Goal: Task Accomplishment & Management: Manage account settings

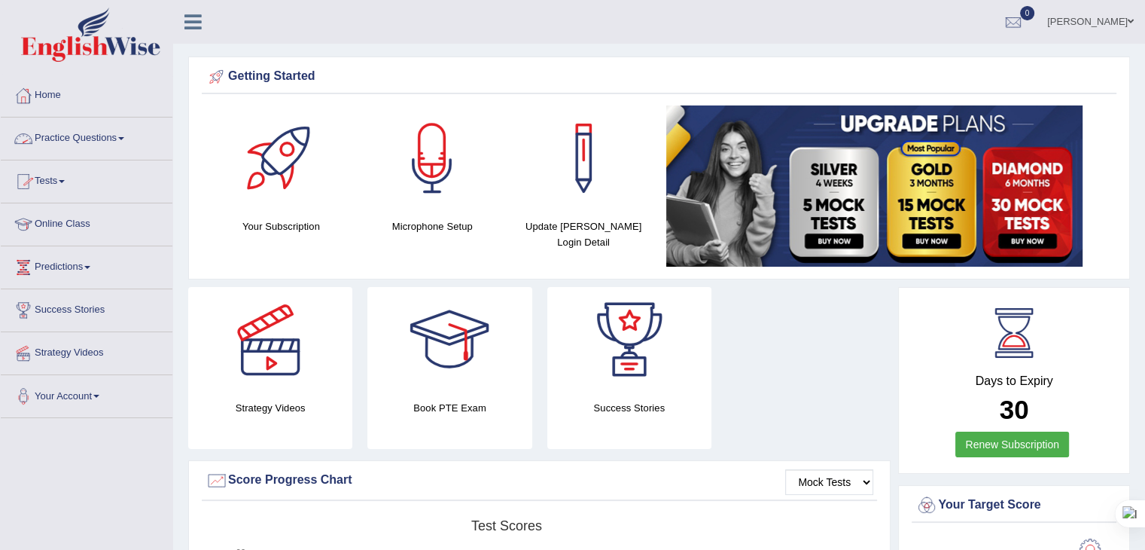
click at [83, 131] on link "Practice Questions" at bounding box center [87, 136] width 172 height 38
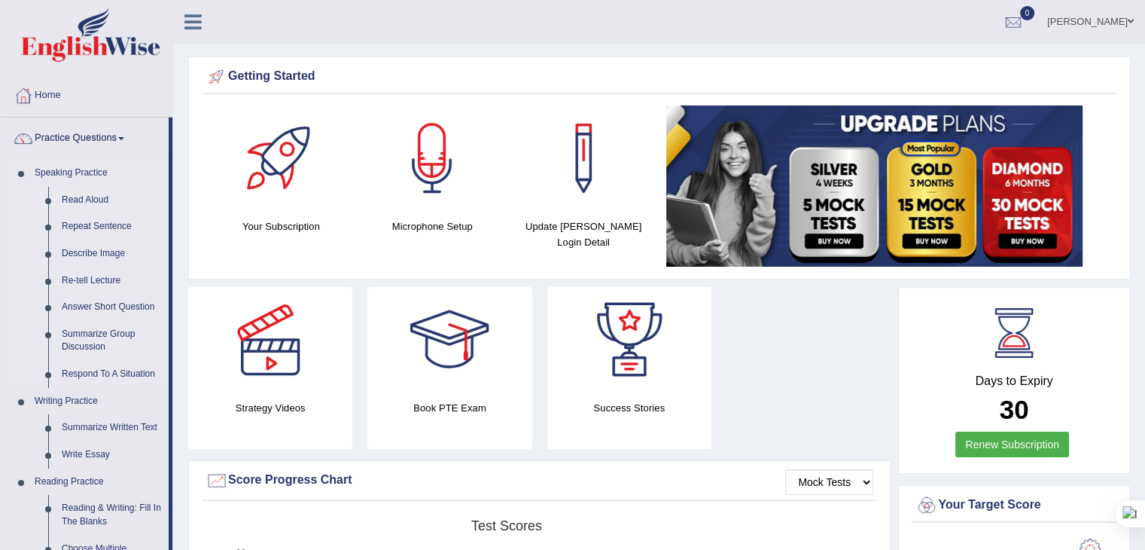
click at [82, 195] on link "Read Aloud" at bounding box center [112, 200] width 114 height 27
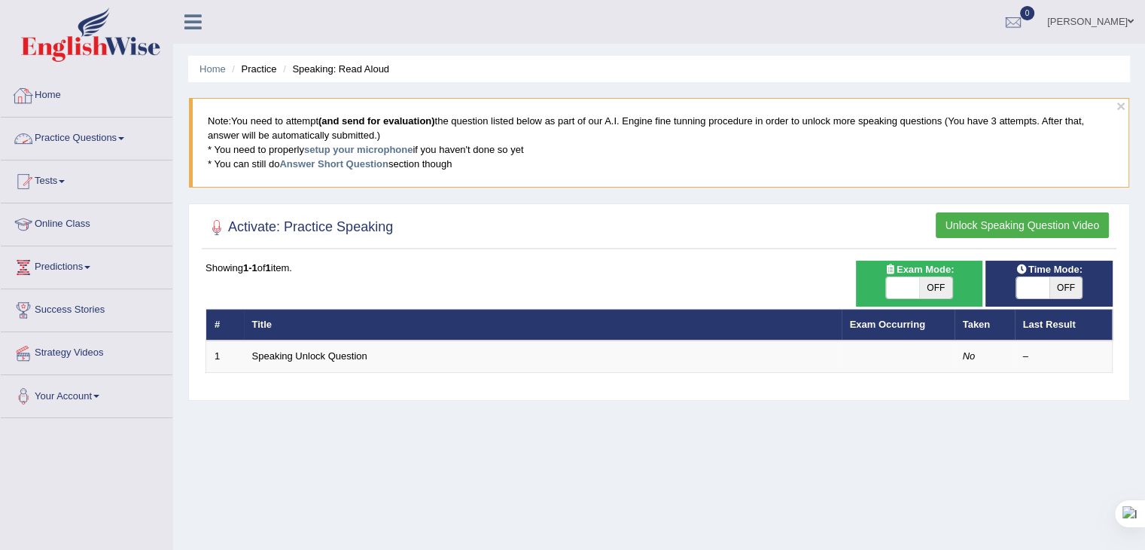
click at [41, 93] on link "Home" at bounding box center [87, 94] width 172 height 38
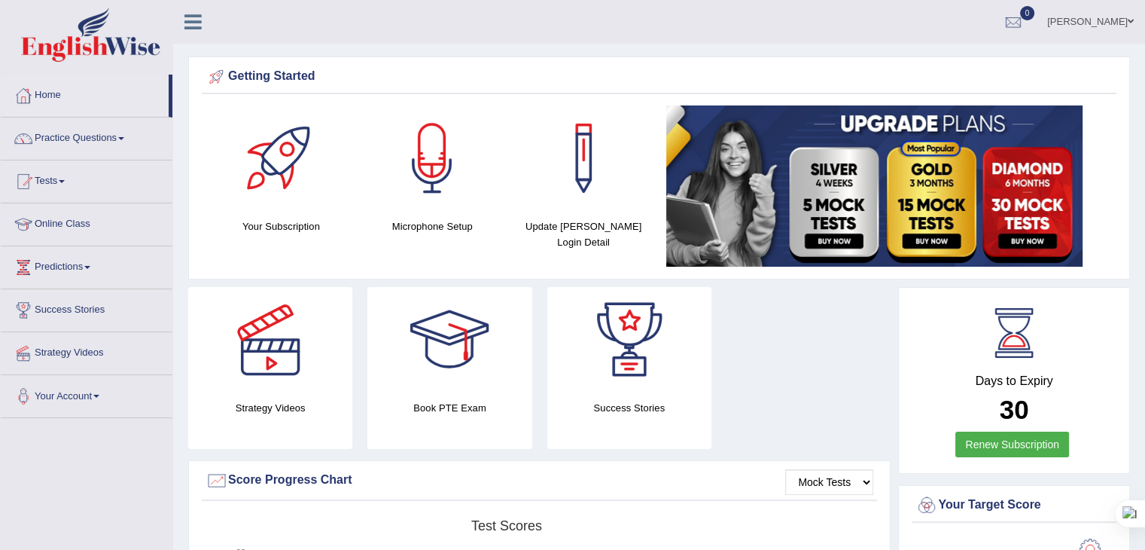
click at [1111, 21] on link "Fely Dacanay" at bounding box center [1090, 19] width 109 height 39
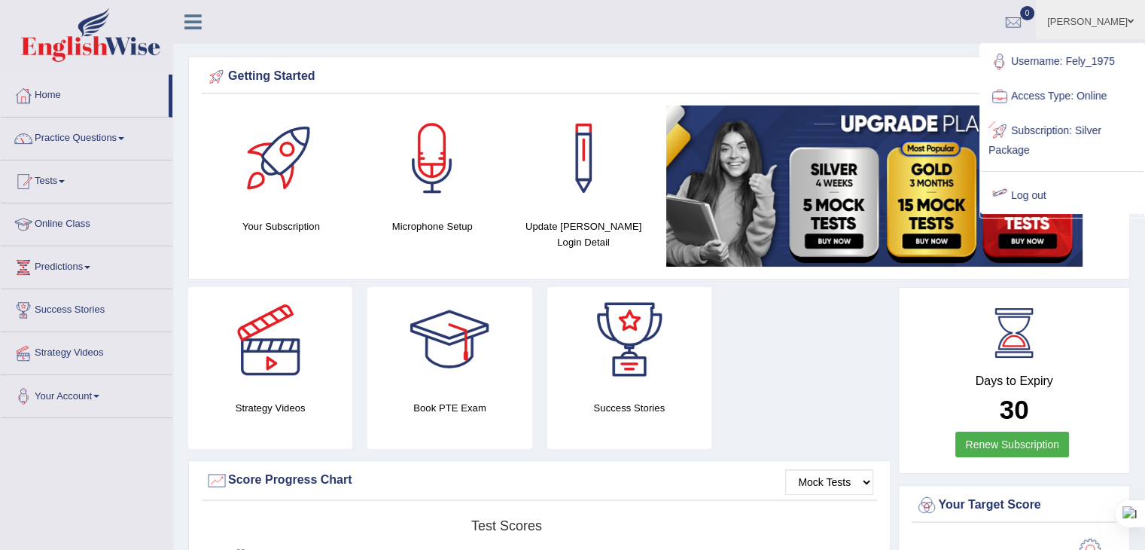
click at [1031, 193] on link "Log out" at bounding box center [1062, 195] width 163 height 35
